Goal: Task Accomplishment & Management: Use online tool/utility

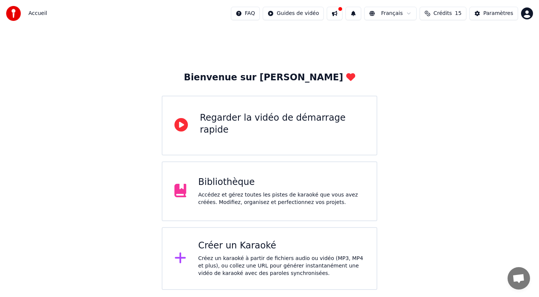
click at [276, 271] on div "Créez un karaoké à partir de fichiers audio ou vidéo (MP3, MP4 et plus), ou col…" at bounding box center [281, 266] width 166 height 22
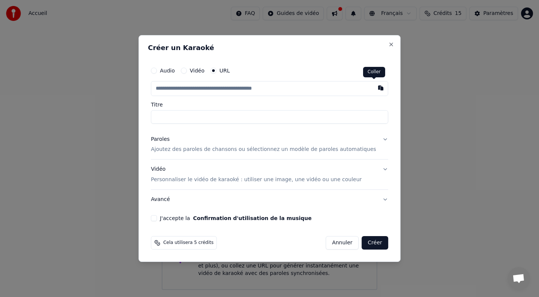
click at [375, 90] on button "button" at bounding box center [380, 87] width 15 height 13
type input "**********"
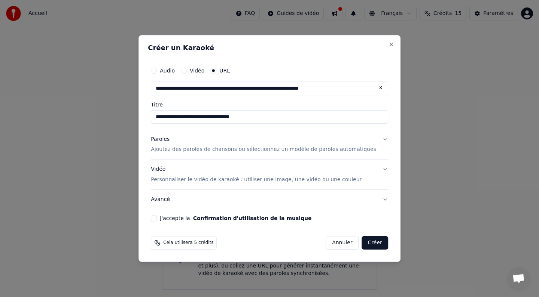
click at [305, 117] on input "**********" at bounding box center [269, 116] width 237 height 13
drag, startPoint x: 305, startPoint y: 117, endPoint x: 141, endPoint y: 117, distance: 163.8
click at [141, 118] on body "**********" at bounding box center [269, 145] width 539 height 290
type input "*"
type input "**********"
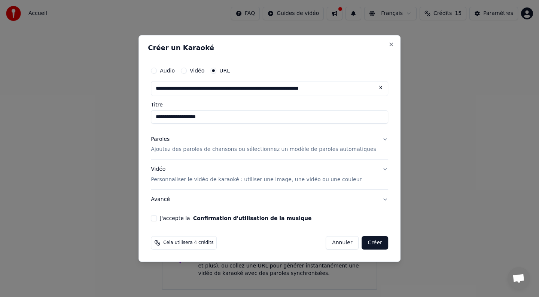
click at [377, 138] on button "Paroles Ajoutez des paroles de chansons ou sélectionnez un modèle de paroles au…" at bounding box center [269, 145] width 237 height 30
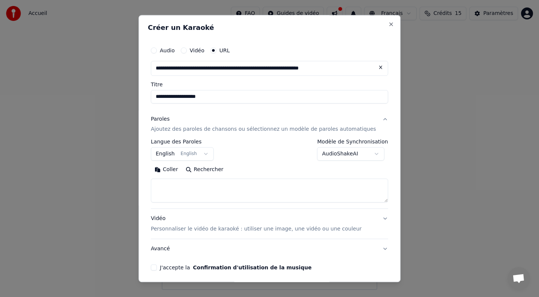
click at [209, 155] on button "English English" at bounding box center [182, 154] width 63 height 13
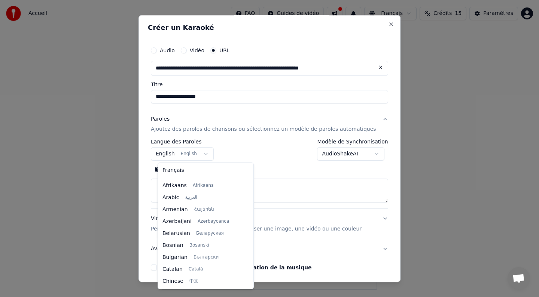
scroll to position [60, 0]
select select "**"
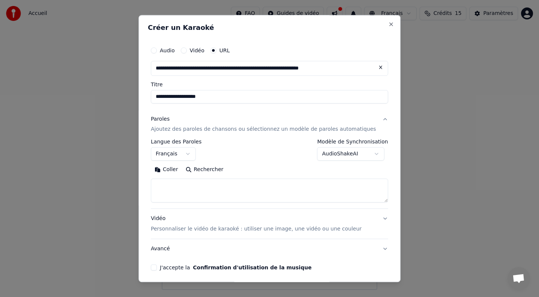
click at [371, 155] on body "**********" at bounding box center [269, 145] width 539 height 290
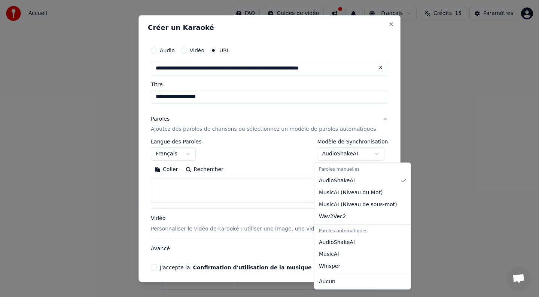
select select "**********"
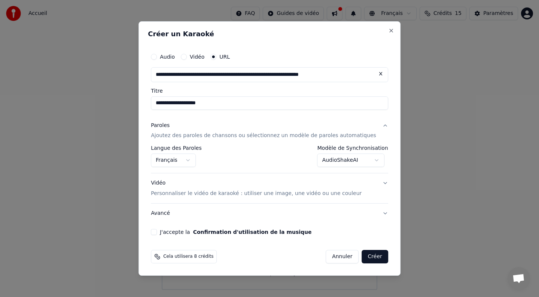
click at [377, 183] on button "Vidéo Personnaliser le vidéo de karaoké : utiliser une image, une vidéo ou une …" at bounding box center [269, 189] width 237 height 30
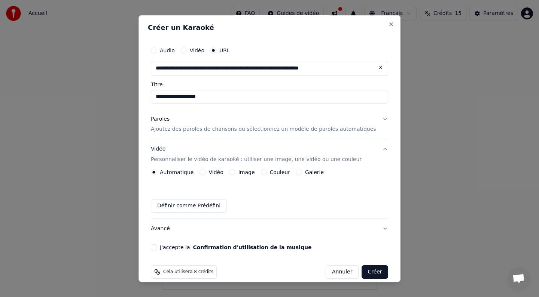
click at [211, 171] on div "Vidéo" at bounding box center [212, 173] width 24 height 6
click at [267, 171] on button "Couleur" at bounding box center [264, 173] width 6 height 6
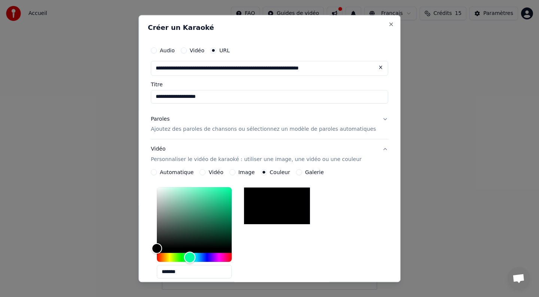
drag, startPoint x: 166, startPoint y: 260, endPoint x: 196, endPoint y: 257, distance: 30.8
click at [195, 257] on div "Hue" at bounding box center [190, 258] width 12 height 12
click at [302, 172] on button "Galerie" at bounding box center [299, 173] width 6 height 6
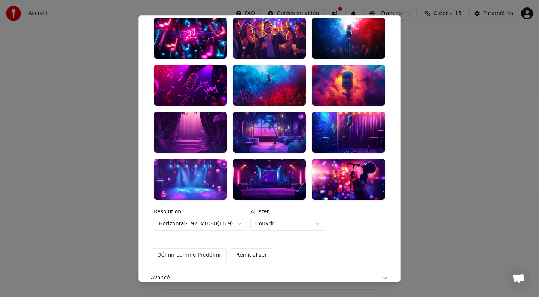
scroll to position [0, 0]
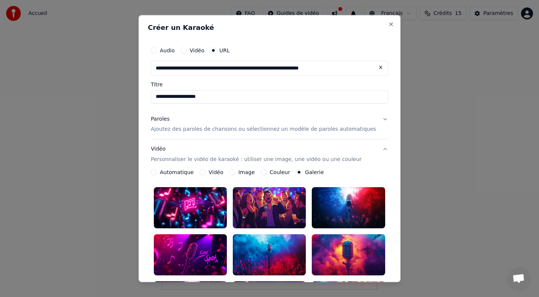
click at [267, 173] on button "Couleur" at bounding box center [264, 173] width 6 height 6
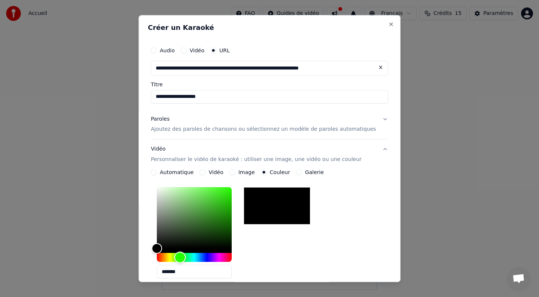
drag, startPoint x: 165, startPoint y: 258, endPoint x: 188, endPoint y: 258, distance: 22.8
click at [185, 258] on div "Hue" at bounding box center [180, 258] width 12 height 12
click at [357, 196] on div "*******" at bounding box center [269, 235] width 237 height 100
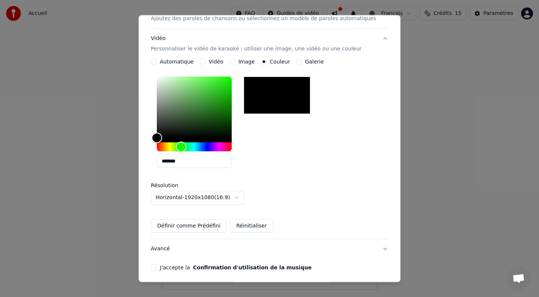
scroll to position [140, 0]
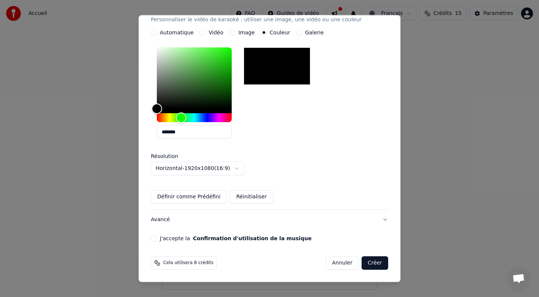
click at [157, 237] on button "J'accepte la Confirmation d'utilisation de la musique" at bounding box center [154, 239] width 6 height 6
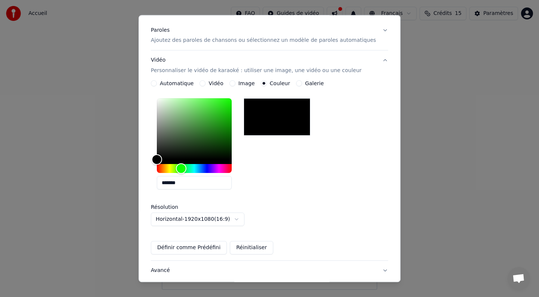
scroll to position [88, 0]
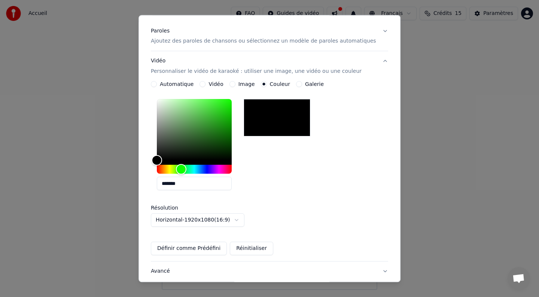
click at [206, 84] on button "Vidéo" at bounding box center [203, 85] width 6 height 6
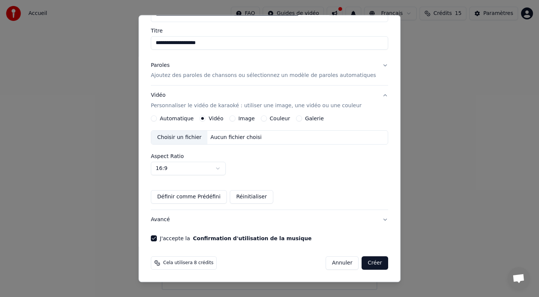
click at [266, 119] on button "Couleur" at bounding box center [264, 119] width 6 height 6
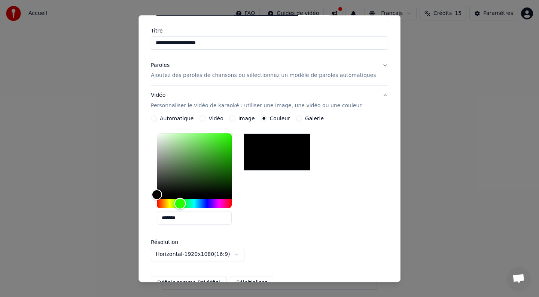
drag, startPoint x: 165, startPoint y: 203, endPoint x: 187, endPoint y: 204, distance: 21.3
click at [185, 204] on div "Hue" at bounding box center [180, 204] width 12 height 12
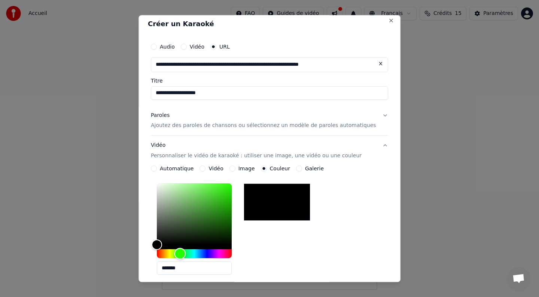
scroll to position [0, 0]
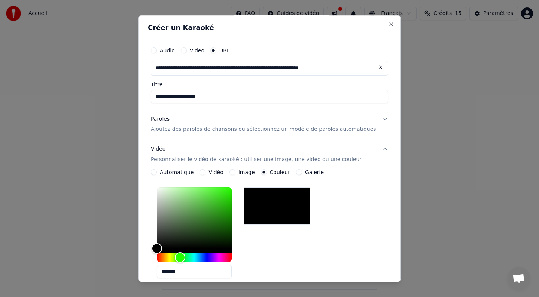
click at [377, 121] on button "Paroles Ajoutez des paroles de chansons ou sélectionnez un modèle de paroles au…" at bounding box center [269, 125] width 237 height 30
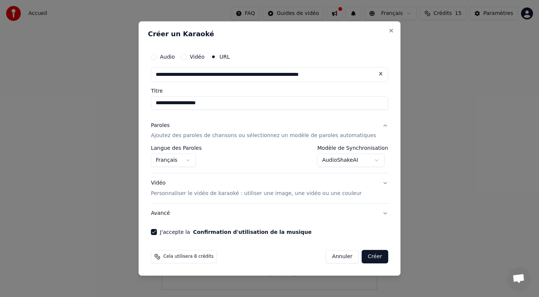
click at [373, 164] on body "**********" at bounding box center [269, 145] width 539 height 290
click at [367, 257] on button "Créer" at bounding box center [375, 256] width 26 height 13
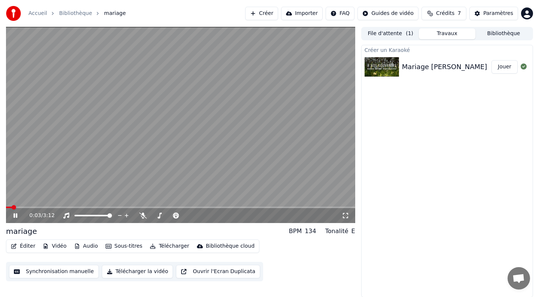
click at [15, 216] on icon at bounding box center [21, 216] width 18 height 6
click at [15, 216] on icon at bounding box center [15, 215] width 4 height 5
click at [15, 216] on icon at bounding box center [21, 216] width 18 height 6
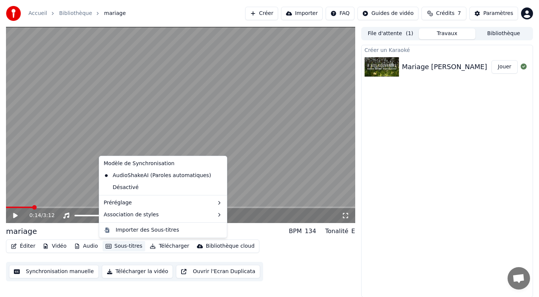
click at [112, 246] on button "Sous-titres" at bounding box center [123, 246] width 43 height 10
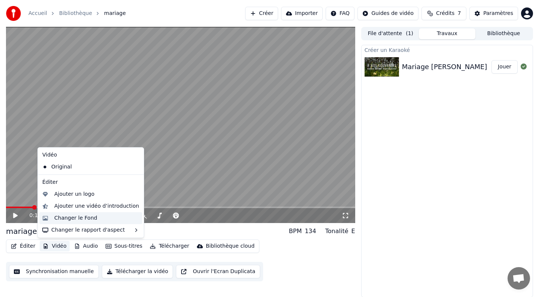
click at [97, 214] on div "Changer le Fond" at bounding box center [90, 218] width 103 height 12
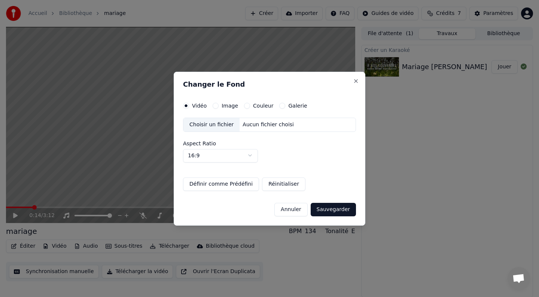
click at [215, 103] on button "Image" at bounding box center [215, 106] width 6 height 6
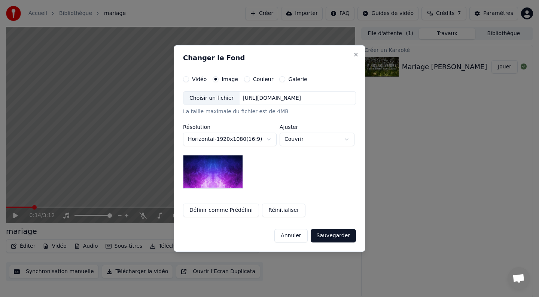
click at [244, 80] on button "Couleur" at bounding box center [247, 79] width 6 height 6
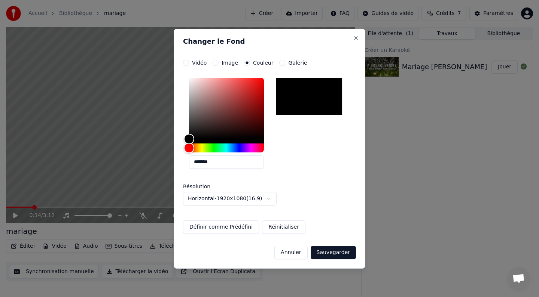
click at [331, 253] on button "Sauvegarder" at bounding box center [332, 252] width 45 height 13
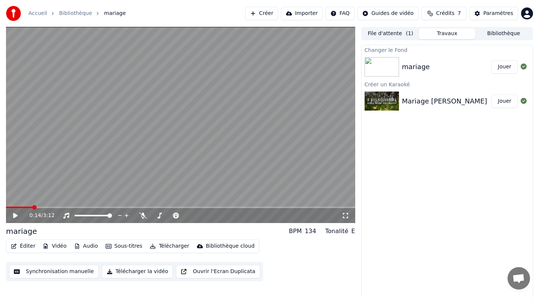
click at [501, 67] on button "Jouer" at bounding box center [504, 66] width 26 height 13
click at [14, 215] on icon at bounding box center [15, 216] width 4 height 4
click at [14, 215] on icon at bounding box center [15, 215] width 4 height 5
click at [34, 210] on span at bounding box center [31, 207] width 4 height 4
click at [6, 205] on span at bounding box center [8, 207] width 4 height 4
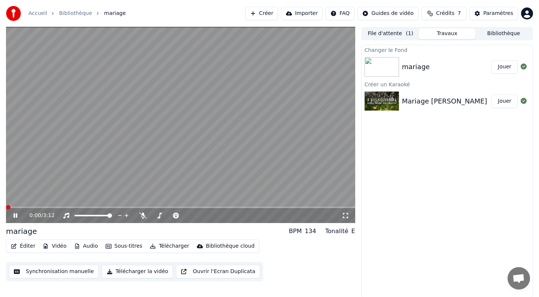
drag, startPoint x: 23, startPoint y: 215, endPoint x: 15, endPoint y: 215, distance: 7.5
click at [22, 215] on icon at bounding box center [21, 216] width 18 height 6
click at [15, 215] on icon at bounding box center [21, 216] width 18 height 6
click at [500, 67] on button "Jouer" at bounding box center [504, 66] width 26 height 13
click at [159, 208] on div "0:00 / 3:12" at bounding box center [180, 215] width 349 height 15
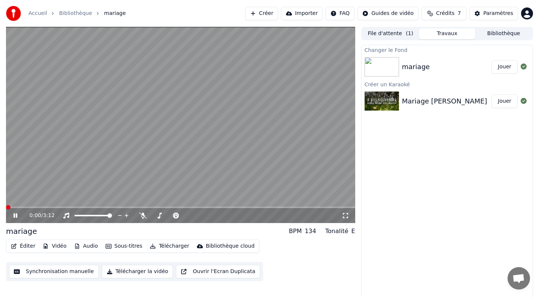
click at [10, 208] on span at bounding box center [8, 207] width 4 height 4
click at [181, 206] on span at bounding box center [178, 207] width 4 height 4
click at [13, 217] on icon at bounding box center [15, 216] width 4 height 4
click at [507, 101] on button "Jouer" at bounding box center [504, 101] width 26 height 13
click at [424, 65] on div "mariage" at bounding box center [416, 67] width 28 height 10
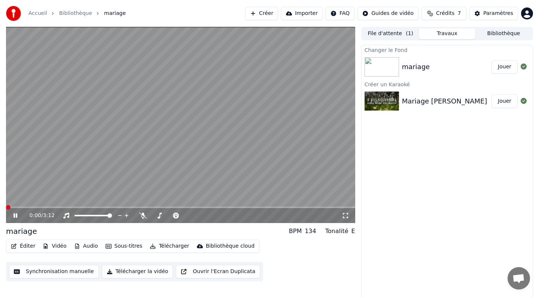
click at [15, 217] on icon at bounding box center [15, 216] width 4 height 4
click at [414, 68] on div "mariage" at bounding box center [416, 67] width 28 height 10
click at [485, 62] on div "mariage" at bounding box center [446, 67] width 89 height 10
click at [501, 67] on button "Jouer" at bounding box center [504, 66] width 26 height 13
click at [16, 216] on icon at bounding box center [15, 216] width 4 height 4
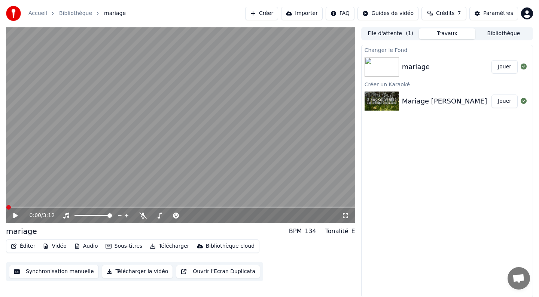
click at [21, 246] on button "Éditer" at bounding box center [23, 246] width 30 height 10
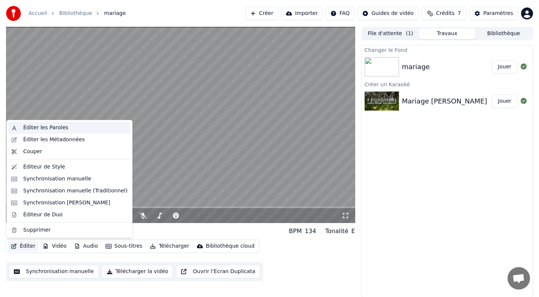
click at [64, 126] on div "Éditer les Paroles" at bounding box center [45, 127] width 45 height 7
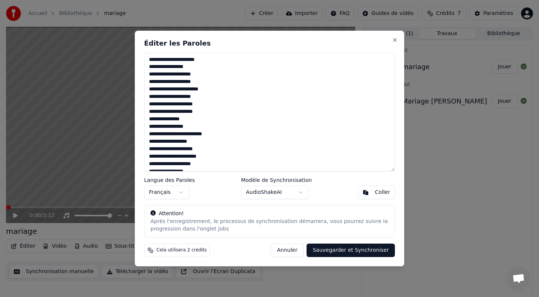
click at [212, 60] on textarea at bounding box center [269, 112] width 251 height 119
click at [195, 68] on textarea at bounding box center [269, 112] width 251 height 119
click at [204, 76] on textarea at bounding box center [269, 112] width 251 height 119
click at [213, 82] on textarea at bounding box center [269, 112] width 251 height 119
drag, startPoint x: 217, startPoint y: 91, endPoint x: 175, endPoint y: 91, distance: 42.6
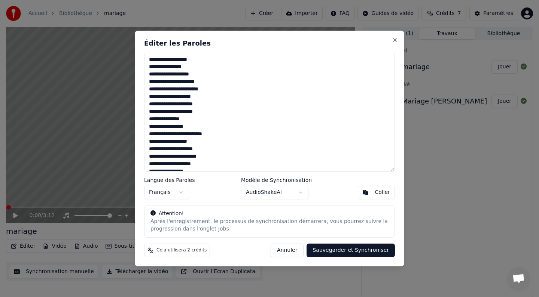
click at [174, 91] on textarea at bounding box center [269, 112] width 251 height 119
click at [203, 98] on textarea at bounding box center [269, 112] width 251 height 119
click at [203, 104] on textarea at bounding box center [269, 112] width 251 height 119
click at [205, 112] on textarea at bounding box center [269, 112] width 251 height 119
click at [190, 120] on textarea at bounding box center [269, 112] width 251 height 119
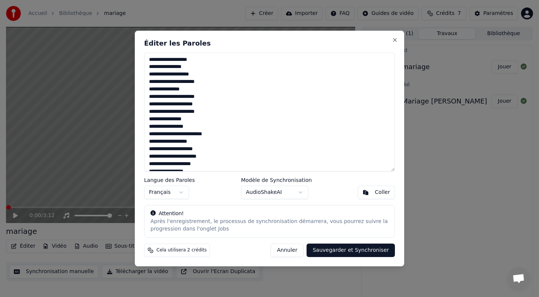
click at [199, 127] on textarea at bounding box center [269, 112] width 251 height 119
drag, startPoint x: 216, startPoint y: 134, endPoint x: 145, endPoint y: 132, distance: 70.7
click at [144, 134] on textarea at bounding box center [269, 112] width 251 height 119
click at [202, 142] on textarea at bounding box center [269, 112] width 251 height 119
click at [208, 149] on textarea at bounding box center [269, 112] width 251 height 119
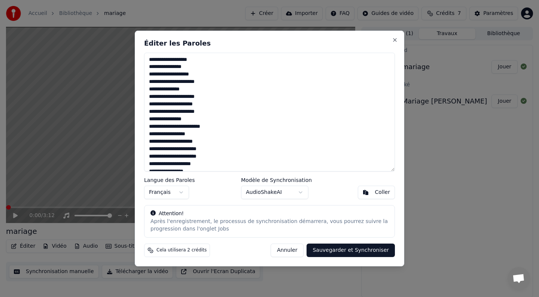
click at [218, 157] on textarea at bounding box center [269, 112] width 251 height 119
click at [212, 165] on textarea at bounding box center [269, 112] width 251 height 119
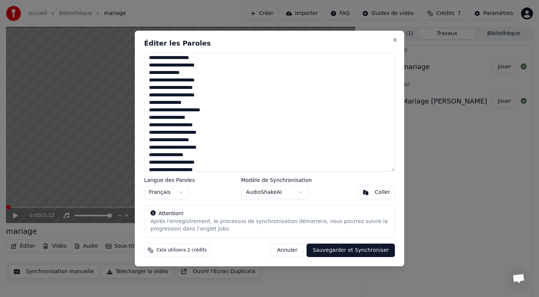
scroll to position [19, 0]
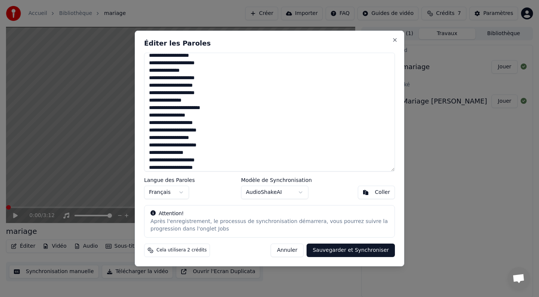
click at [200, 153] on textarea at bounding box center [269, 112] width 251 height 119
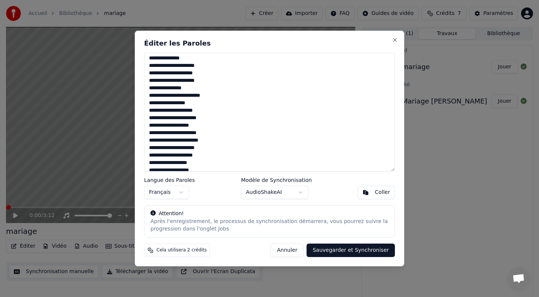
scroll to position [33, 0]
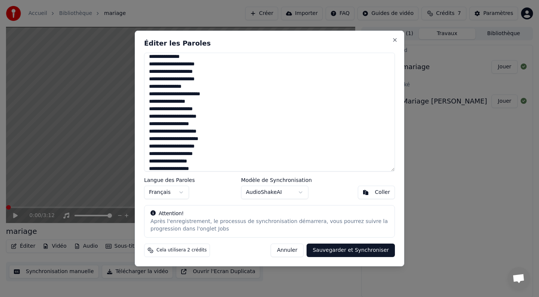
click at [215, 148] on textarea at bounding box center [269, 112] width 251 height 119
click at [215, 156] on textarea at bounding box center [269, 112] width 251 height 119
click at [208, 162] on textarea at bounding box center [269, 112] width 251 height 119
click at [212, 168] on textarea at bounding box center [269, 112] width 251 height 119
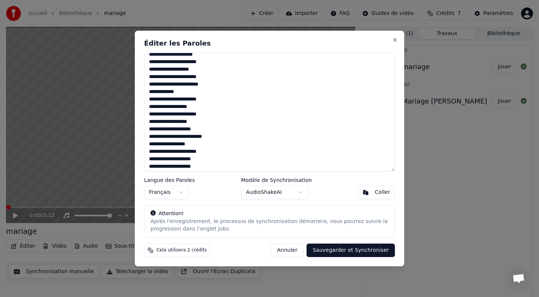
scroll to position [90, 0]
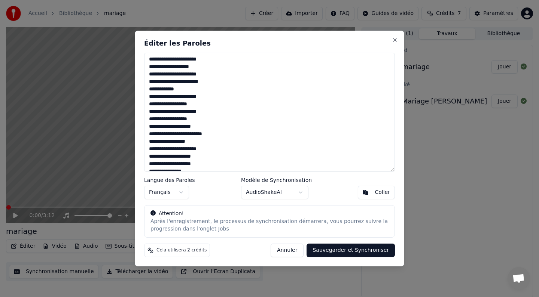
click at [207, 126] on textarea at bounding box center [269, 112] width 251 height 119
click at [216, 136] on textarea at bounding box center [269, 112] width 251 height 119
click at [194, 141] on textarea at bounding box center [269, 112] width 251 height 119
click at [214, 151] on textarea at bounding box center [269, 112] width 251 height 119
drag, startPoint x: 212, startPoint y: 157, endPoint x: 151, endPoint y: 158, distance: 61.0
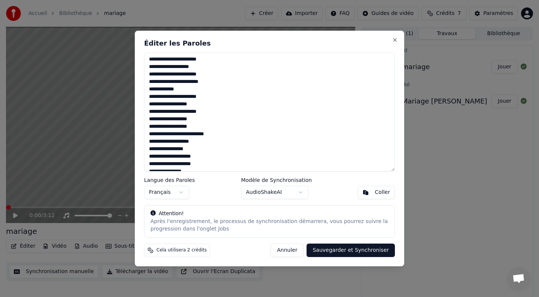
click at [150, 158] on textarea at bounding box center [269, 112] width 251 height 119
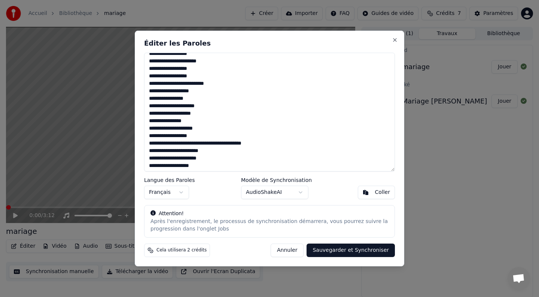
scroll to position [141, 0]
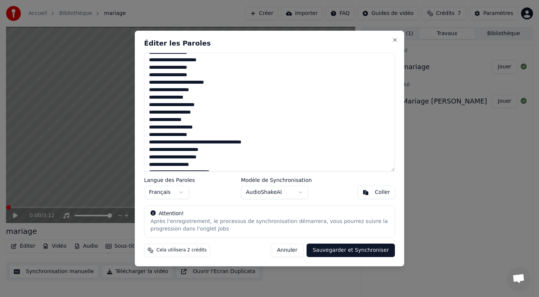
drag, startPoint x: 209, startPoint y: 166, endPoint x: 162, endPoint y: 163, distance: 47.9
click at [162, 163] on textarea at bounding box center [269, 112] width 251 height 119
click at [208, 122] on textarea at bounding box center [269, 112] width 251 height 119
drag, startPoint x: 206, startPoint y: 111, endPoint x: 153, endPoint y: 114, distance: 53.5
click at [150, 115] on textarea at bounding box center [269, 112] width 251 height 119
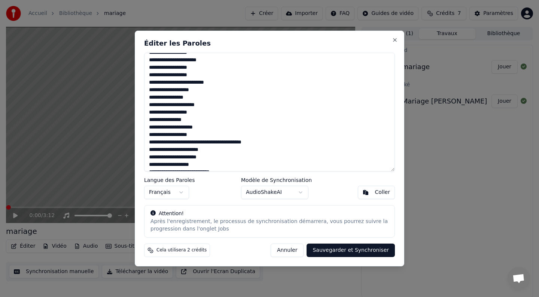
drag, startPoint x: 194, startPoint y: 120, endPoint x: 151, endPoint y: 122, distance: 43.0
click at [150, 123] on textarea at bounding box center [269, 112] width 251 height 119
drag, startPoint x: 205, startPoint y: 126, endPoint x: 150, endPoint y: 129, distance: 54.7
click at [148, 129] on textarea at bounding box center [269, 112] width 251 height 119
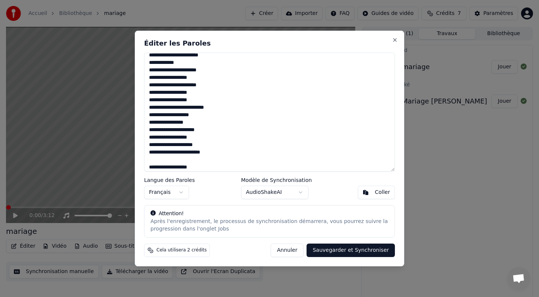
scroll to position [220, 0]
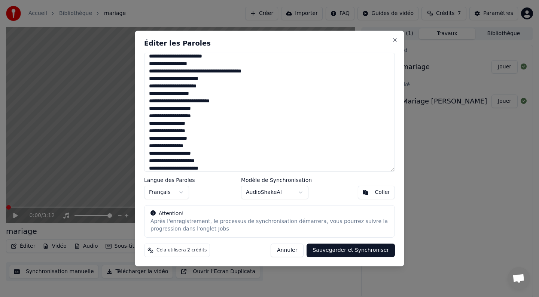
click at [201, 107] on textarea at bounding box center [269, 112] width 251 height 119
drag, startPoint x: 206, startPoint y: 64, endPoint x: 149, endPoint y: 65, distance: 56.9
click at [149, 65] on textarea at bounding box center [269, 112] width 251 height 119
drag, startPoint x: 269, startPoint y: 72, endPoint x: 150, endPoint y: 71, distance: 119.3
click at [150, 71] on textarea at bounding box center [269, 112] width 251 height 119
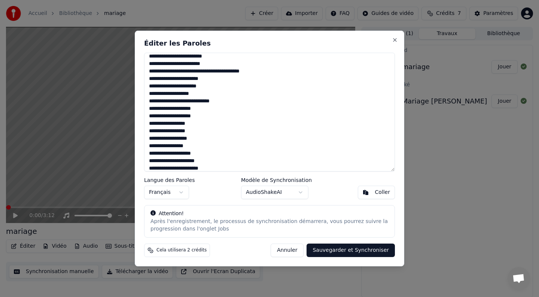
drag, startPoint x: 212, startPoint y: 79, endPoint x: 153, endPoint y: 79, distance: 59.1
click at [150, 81] on textarea at bounding box center [269, 112] width 251 height 119
drag, startPoint x: 216, startPoint y: 88, endPoint x: 148, endPoint y: 84, distance: 67.8
click at [148, 84] on textarea at bounding box center [269, 112] width 251 height 119
drag, startPoint x: 204, startPoint y: 93, endPoint x: 148, endPoint y: 95, distance: 55.4
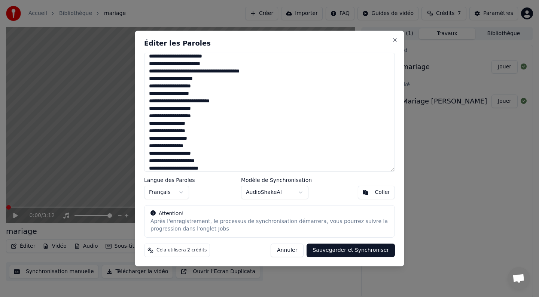
click at [148, 95] on textarea at bounding box center [269, 112] width 251 height 119
drag, startPoint x: 224, startPoint y: 103, endPoint x: 150, endPoint y: 99, distance: 74.5
click at [150, 99] on textarea at bounding box center [269, 112] width 251 height 119
drag, startPoint x: 203, startPoint y: 107, endPoint x: 148, endPoint y: 109, distance: 54.6
click at [148, 109] on textarea at bounding box center [269, 112] width 251 height 119
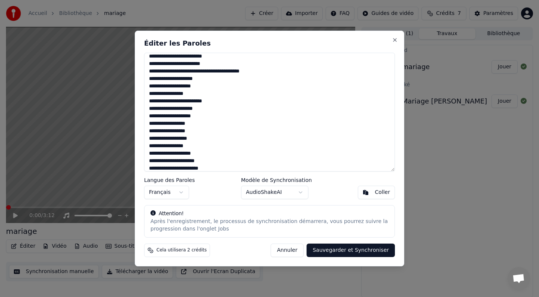
drag, startPoint x: 205, startPoint y: 116, endPoint x: 150, endPoint y: 116, distance: 55.3
click at [150, 116] on textarea at bounding box center [269, 112] width 251 height 119
drag, startPoint x: 199, startPoint y: 125, endPoint x: 152, endPoint y: 124, distance: 47.1
click at [150, 125] on textarea at bounding box center [269, 112] width 251 height 119
drag, startPoint x: 202, startPoint y: 130, endPoint x: 147, endPoint y: 132, distance: 54.3
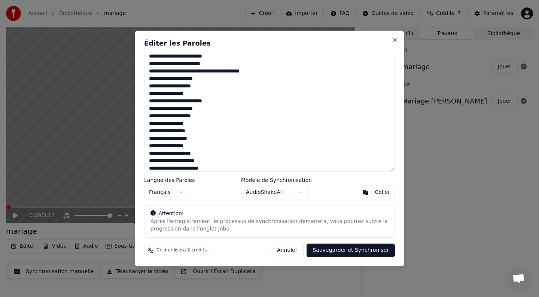
click at [147, 132] on textarea at bounding box center [269, 112] width 251 height 119
drag, startPoint x: 203, startPoint y: 139, endPoint x: 144, endPoint y: 139, distance: 59.1
click at [144, 139] on textarea at bounding box center [269, 112] width 251 height 119
drag, startPoint x: 198, startPoint y: 147, endPoint x: 148, endPoint y: 147, distance: 49.7
click at [148, 147] on textarea at bounding box center [269, 112] width 251 height 119
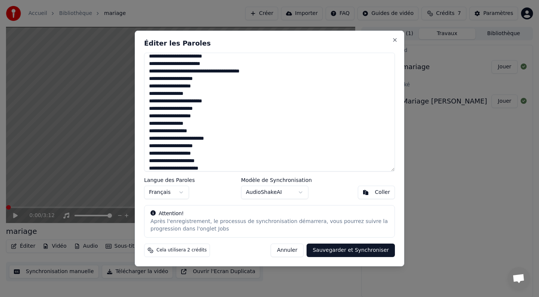
drag, startPoint x: 205, startPoint y: 155, endPoint x: 148, endPoint y: 153, distance: 56.1
click at [146, 155] on textarea at bounding box center [269, 112] width 251 height 119
drag, startPoint x: 212, startPoint y: 162, endPoint x: 153, endPoint y: 161, distance: 58.4
click at [150, 162] on textarea at bounding box center [269, 112] width 251 height 119
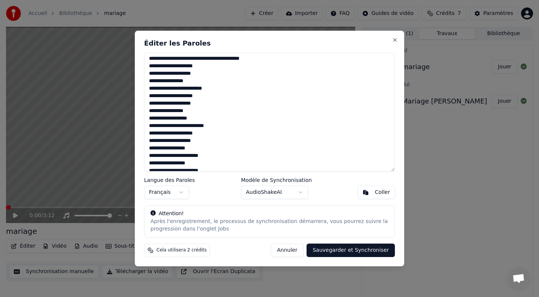
scroll to position [233, 0]
drag, startPoint x: 219, startPoint y: 157, endPoint x: 149, endPoint y: 156, distance: 69.9
click at [149, 156] on textarea at bounding box center [269, 112] width 251 height 119
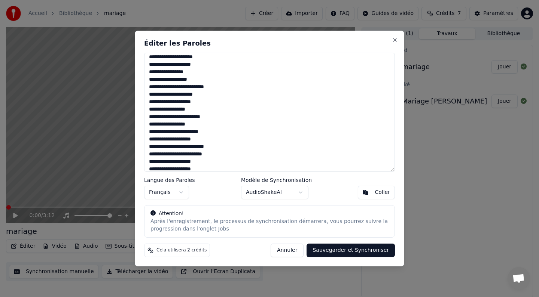
scroll to position [273, 0]
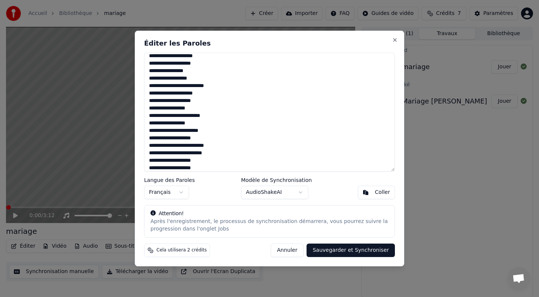
drag, startPoint x: 195, startPoint y: 162, endPoint x: 149, endPoint y: 125, distance: 59.3
click at [149, 125] on textarea at bounding box center [269, 112] width 251 height 119
drag, startPoint x: 217, startPoint y: 131, endPoint x: 148, endPoint y: 128, distance: 69.2
click at [148, 128] on textarea at bounding box center [269, 112] width 251 height 119
drag, startPoint x: 206, startPoint y: 139, endPoint x: 148, endPoint y: 138, distance: 58.0
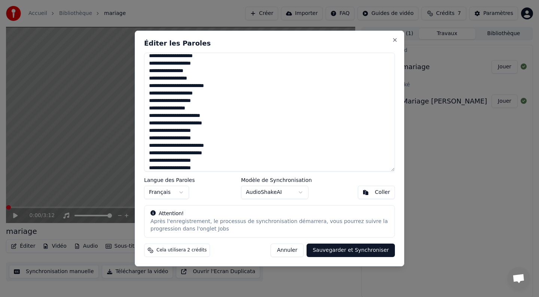
click at [148, 138] on textarea at bounding box center [269, 112] width 251 height 119
drag, startPoint x: 226, startPoint y: 145, endPoint x: 147, endPoint y: 145, distance: 79.7
click at [147, 145] on textarea at bounding box center [269, 112] width 251 height 119
drag, startPoint x: 223, startPoint y: 152, endPoint x: 150, endPoint y: 155, distance: 73.0
click at [150, 155] on textarea at bounding box center [269, 112] width 251 height 119
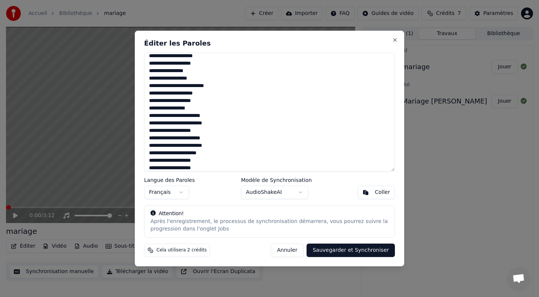
drag, startPoint x: 206, startPoint y: 162, endPoint x: 147, endPoint y: 161, distance: 59.5
click at [147, 161] on textarea at bounding box center [269, 112] width 251 height 119
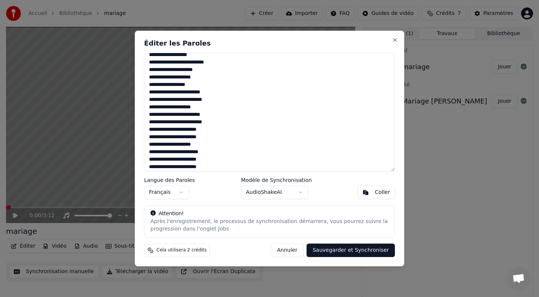
scroll to position [297, 0]
drag, startPoint x: 205, startPoint y: 144, endPoint x: 149, endPoint y: 142, distance: 55.8
click at [149, 142] on textarea at bounding box center [269, 112] width 251 height 119
drag, startPoint x: 216, startPoint y: 152, endPoint x: 149, endPoint y: 154, distance: 66.6
click at [149, 154] on textarea at bounding box center [269, 112] width 251 height 119
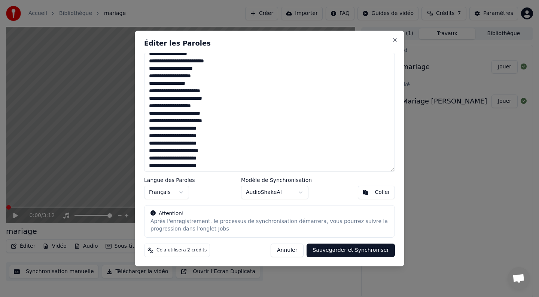
drag, startPoint x: 218, startPoint y: 160, endPoint x: 148, endPoint y: 160, distance: 69.9
click at [148, 160] on textarea at bounding box center [269, 112] width 251 height 119
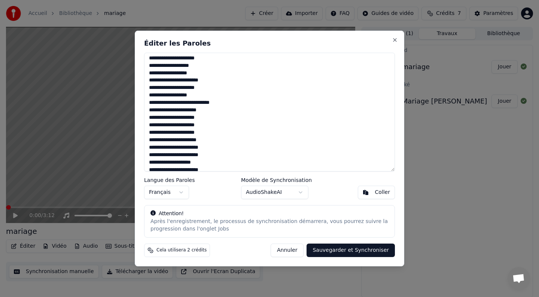
drag, startPoint x: 213, startPoint y: 169, endPoint x: 147, endPoint y: 169, distance: 65.4
click at [147, 169] on textarea at bounding box center [269, 112] width 251 height 119
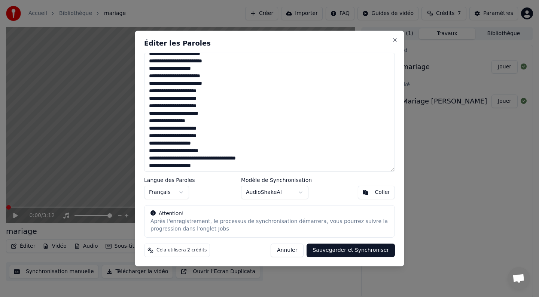
scroll to position [324, 0]
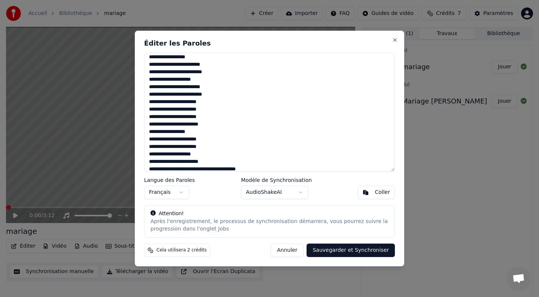
click at [218, 139] on textarea at bounding box center [269, 112] width 251 height 119
drag, startPoint x: 211, startPoint y: 139, endPoint x: 150, endPoint y: 140, distance: 61.7
click at [150, 140] on textarea at bounding box center [269, 112] width 251 height 119
drag, startPoint x: 211, startPoint y: 148, endPoint x: 149, endPoint y: 147, distance: 62.1
click at [149, 147] on textarea at bounding box center [269, 112] width 251 height 119
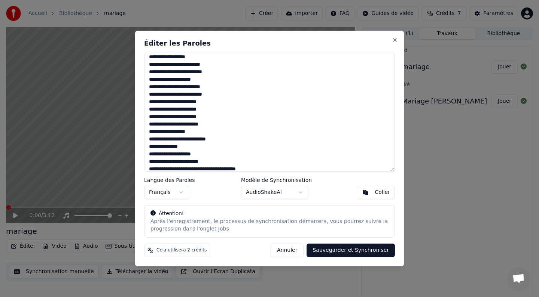
drag, startPoint x: 203, startPoint y: 156, endPoint x: 149, endPoint y: 154, distance: 54.2
click at [149, 154] on textarea at bounding box center [269, 112] width 251 height 119
drag, startPoint x: 208, startPoint y: 161, endPoint x: 149, endPoint y: 161, distance: 58.3
click at [149, 161] on textarea at bounding box center [269, 112] width 251 height 119
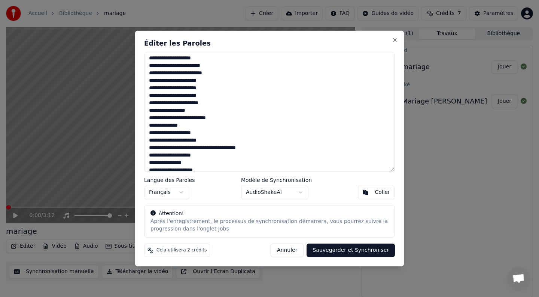
scroll to position [346, 0]
drag, startPoint x: 270, startPoint y: 148, endPoint x: 150, endPoint y: 150, distance: 120.1
click at [150, 150] on textarea at bounding box center [269, 112] width 251 height 119
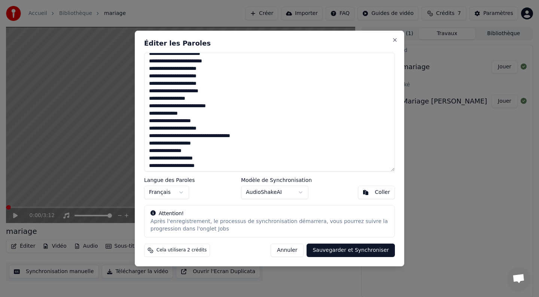
scroll to position [358, 0]
drag, startPoint x: 203, startPoint y: 142, endPoint x: 184, endPoint y: 142, distance: 19.5
click at [182, 142] on textarea at bounding box center [269, 112] width 251 height 119
drag, startPoint x: 196, startPoint y: 152, endPoint x: 148, endPoint y: 151, distance: 47.1
click at [148, 151] on textarea at bounding box center [269, 112] width 251 height 119
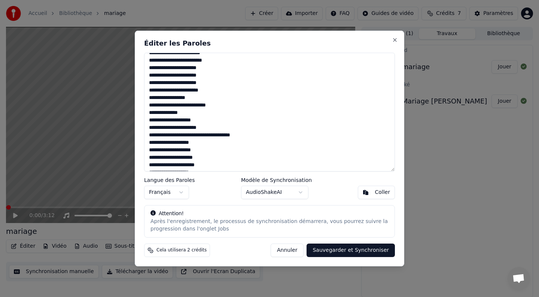
drag, startPoint x: 205, startPoint y: 159, endPoint x: 150, endPoint y: 158, distance: 54.6
click at [150, 158] on textarea at bounding box center [269, 112] width 251 height 119
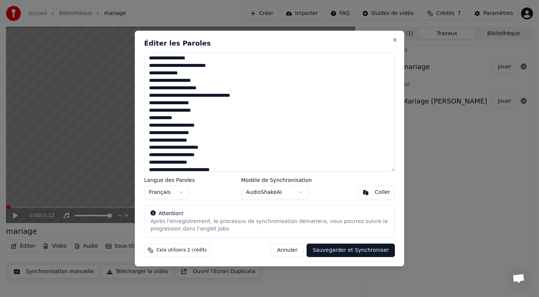
scroll to position [406, 0]
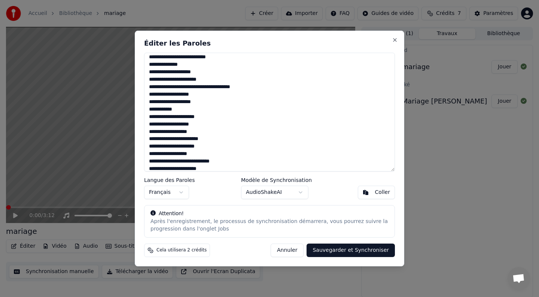
drag, startPoint x: 169, startPoint y: 165, endPoint x: 153, endPoint y: 165, distance: 15.7
click at [153, 165] on textarea at bounding box center [269, 112] width 251 height 119
click at [154, 108] on textarea at bounding box center [269, 112] width 251 height 119
drag, startPoint x: 168, startPoint y: 117, endPoint x: 150, endPoint y: 117, distance: 18.0
click at [149, 117] on textarea at bounding box center [269, 112] width 251 height 119
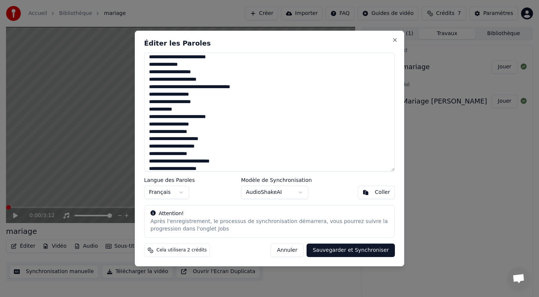
drag, startPoint x: 229, startPoint y: 116, endPoint x: 188, endPoint y: 115, distance: 41.2
click at [188, 115] on textarea at bounding box center [269, 112] width 251 height 119
click at [207, 119] on textarea at bounding box center [269, 112] width 251 height 119
click at [239, 115] on textarea at bounding box center [269, 112] width 251 height 119
click at [229, 117] on textarea at bounding box center [269, 112] width 251 height 119
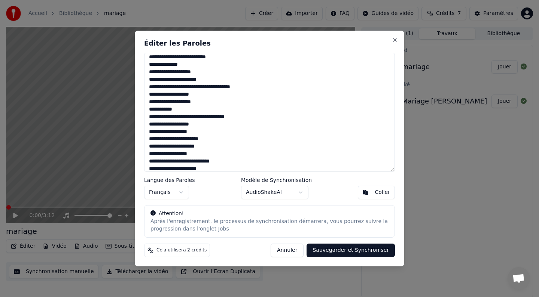
click at [281, 128] on textarea at bounding box center [269, 112] width 251 height 119
click at [233, 116] on textarea at bounding box center [269, 112] width 251 height 119
click at [229, 117] on textarea at bounding box center [269, 112] width 251 height 119
click at [239, 126] on textarea at bounding box center [269, 112] width 251 height 119
drag, startPoint x: 206, startPoint y: 124, endPoint x: 175, endPoint y: 124, distance: 30.7
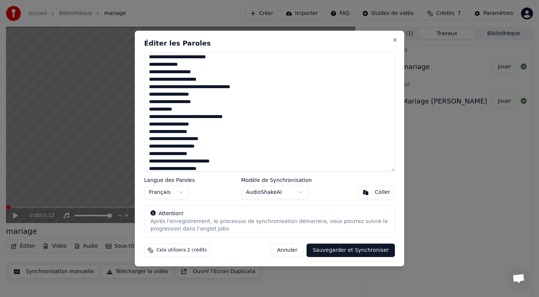
click at [174, 124] on textarea at bounding box center [269, 112] width 251 height 119
drag, startPoint x: 200, startPoint y: 131, endPoint x: 160, endPoint y: 131, distance: 40.4
click at [160, 131] on textarea at bounding box center [269, 112] width 251 height 119
click at [180, 154] on textarea at bounding box center [269, 112] width 251 height 119
drag, startPoint x: 156, startPoint y: 162, endPoint x: 147, endPoint y: 162, distance: 9.4
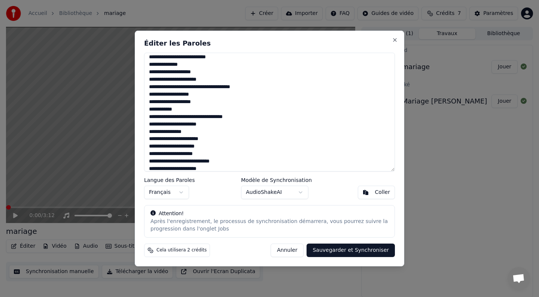
click at [147, 162] on textarea at bounding box center [269, 112] width 251 height 119
click at [199, 161] on textarea at bounding box center [269, 112] width 251 height 119
click at [207, 161] on textarea at bounding box center [269, 112] width 251 height 119
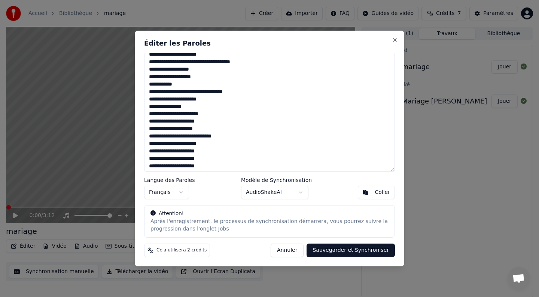
scroll to position [431, 0]
click at [205, 145] on textarea at bounding box center [269, 112] width 251 height 119
drag, startPoint x: 207, startPoint y: 144, endPoint x: 165, endPoint y: 145, distance: 41.5
click at [165, 145] on textarea at bounding box center [269, 112] width 251 height 119
drag, startPoint x: 210, startPoint y: 153, endPoint x: 150, endPoint y: 156, distance: 59.5
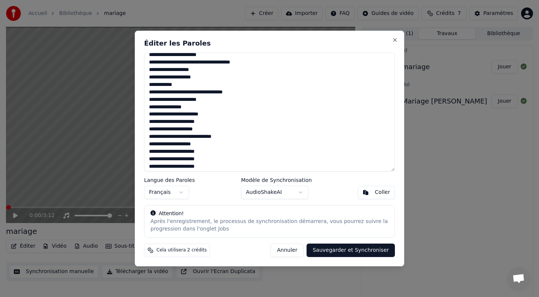
click at [150, 156] on textarea at bounding box center [269, 112] width 251 height 119
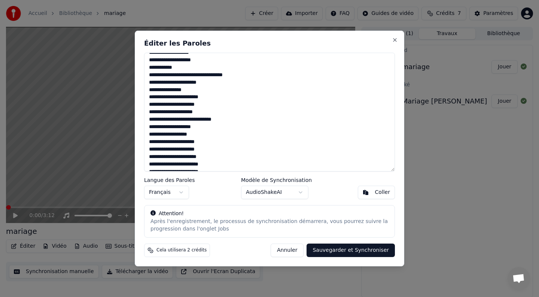
scroll to position [451, 0]
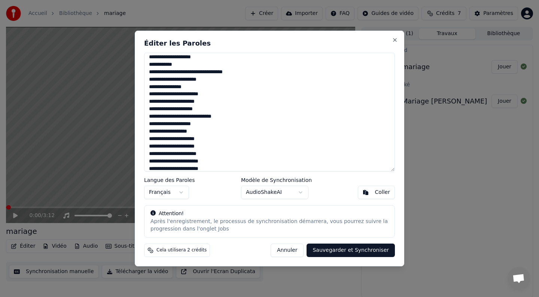
drag, startPoint x: 157, startPoint y: 147, endPoint x: 144, endPoint y: 147, distance: 13.1
click at [144, 147] on textarea at bounding box center [269, 112] width 251 height 119
click at [177, 154] on textarea at bounding box center [269, 112] width 251 height 119
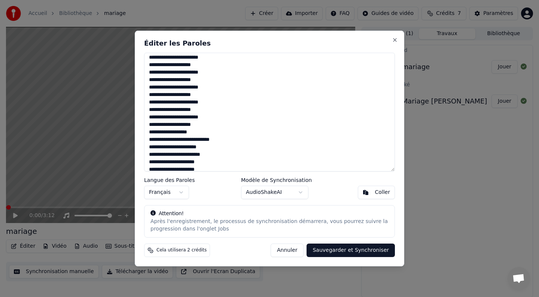
scroll to position [578, 0]
click at [180, 133] on textarea at bounding box center [269, 112] width 251 height 119
click at [202, 140] on textarea at bounding box center [269, 112] width 251 height 119
click at [172, 147] on textarea at bounding box center [269, 112] width 251 height 119
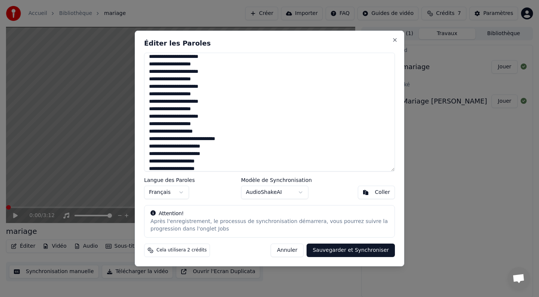
drag, startPoint x: 212, startPoint y: 147, endPoint x: 178, endPoint y: 146, distance: 33.3
click at [178, 146] on textarea at bounding box center [269, 112] width 251 height 119
drag, startPoint x: 215, startPoint y: 155, endPoint x: 150, endPoint y: 156, distance: 65.1
click at [150, 156] on textarea at bounding box center [269, 112] width 251 height 119
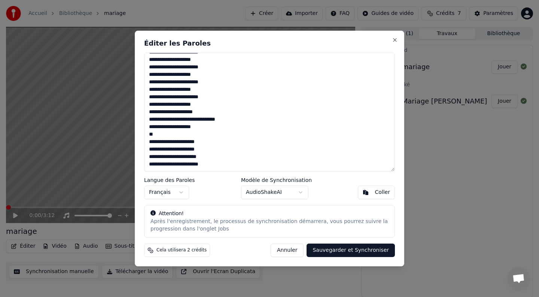
scroll to position [597, 0]
drag, startPoint x: 158, startPoint y: 150, endPoint x: 147, endPoint y: 150, distance: 11.6
click at [147, 150] on textarea at bounding box center [269, 112] width 251 height 119
click at [179, 158] on textarea at bounding box center [269, 112] width 251 height 119
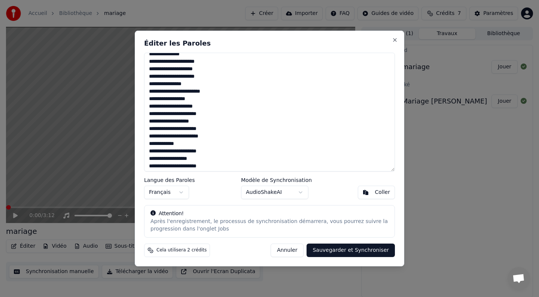
scroll to position [0, 0]
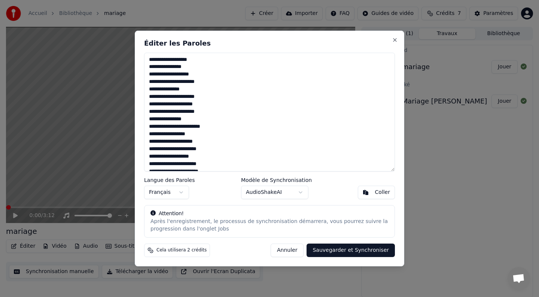
type textarea "**********"
